Goal: Task Accomplishment & Management: Manage account settings

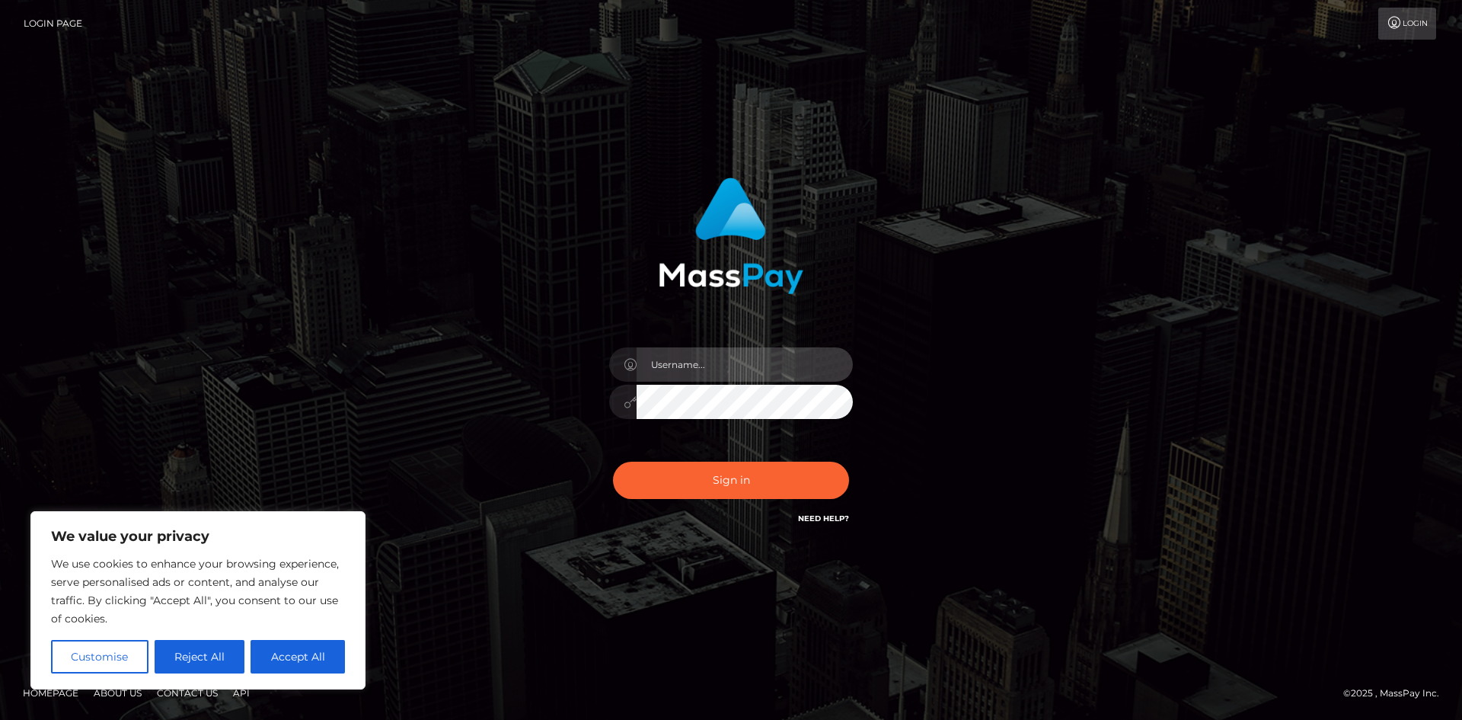
click at [687, 359] on input "text" at bounding box center [745, 364] width 216 height 34
type input "shleyxmarie"
click at [613, 461] on button "Sign in" at bounding box center [731, 479] width 236 height 37
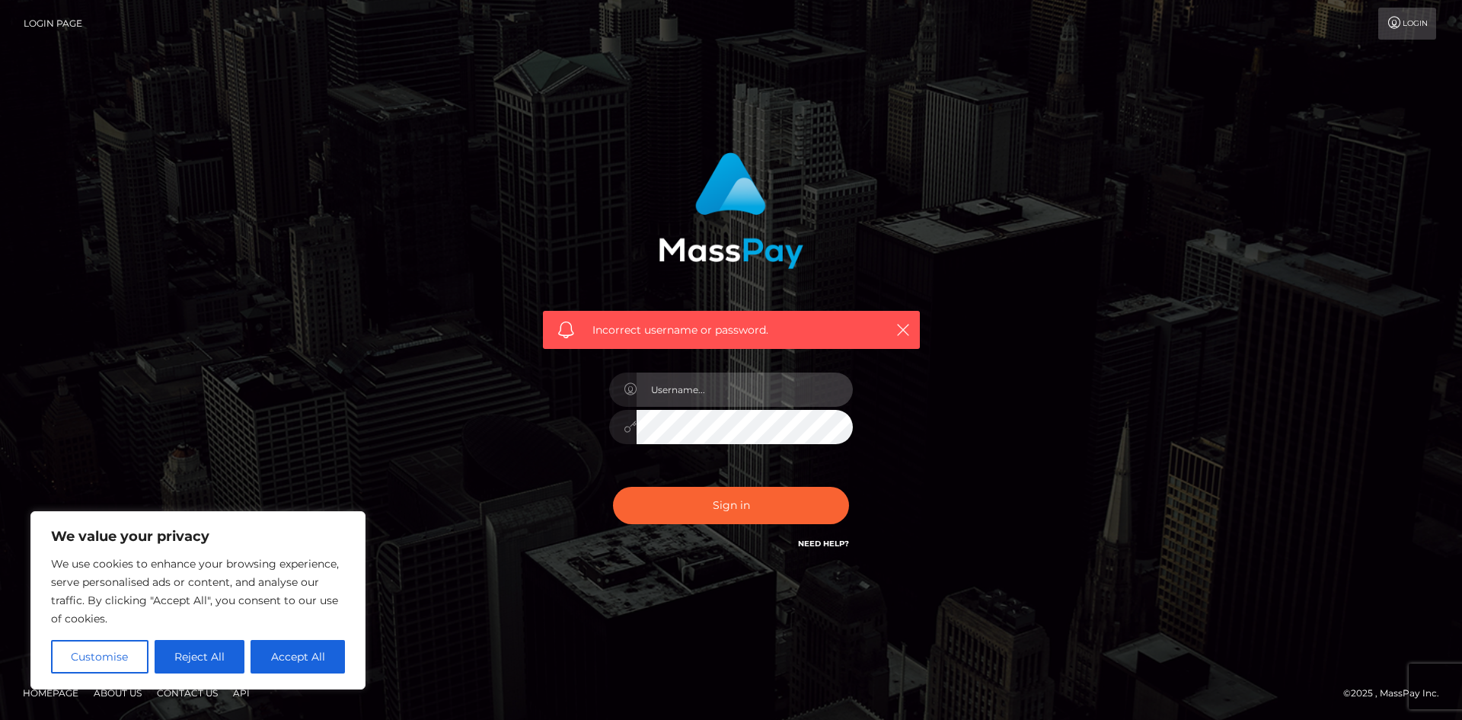
click at [704, 379] on input "text" at bounding box center [745, 389] width 216 height 34
type input "shleyxmarie"
click at [613, 487] on button "Sign in" at bounding box center [731, 505] width 236 height 37
click at [706, 398] on input "text" at bounding box center [745, 389] width 216 height 34
type input "shleyxmarie"
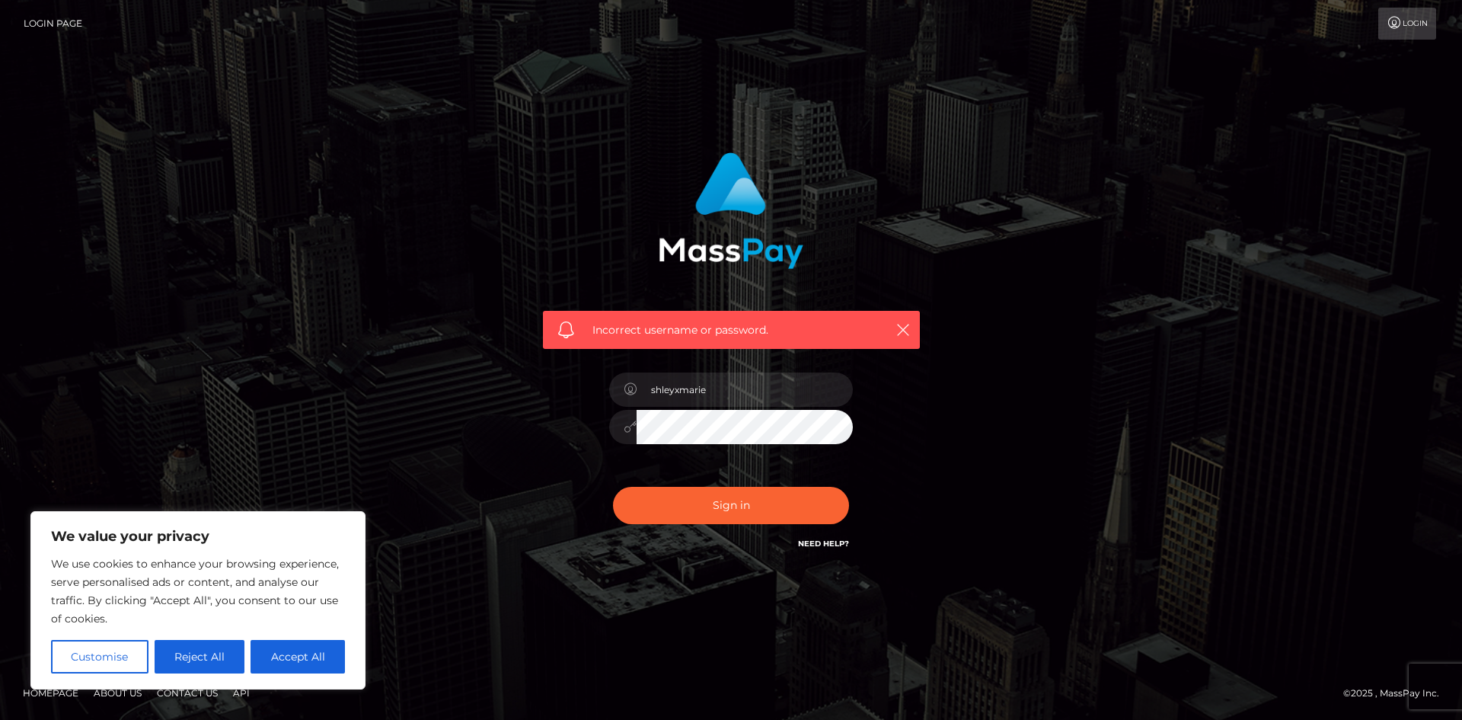
click at [613, 487] on button "Sign in" at bounding box center [731, 505] width 236 height 37
click at [776, 378] on input "text" at bounding box center [745, 389] width 216 height 34
type input "shleyxmarie"
click at [613, 487] on button "Sign in" at bounding box center [731, 505] width 236 height 37
